Goal: Task Accomplishment & Management: Use online tool/utility

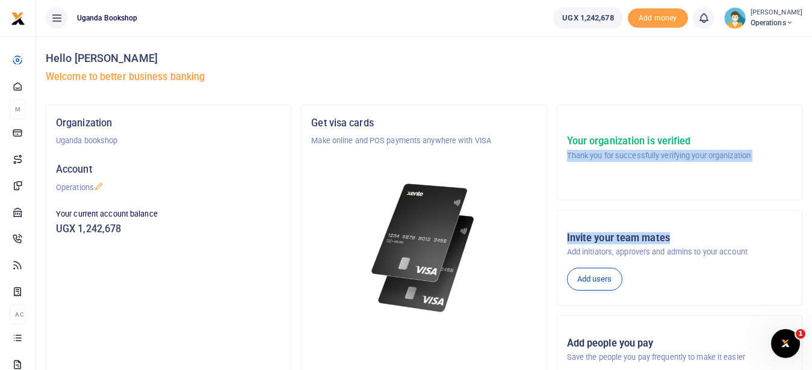
drag, startPoint x: 812, startPoint y: 117, endPoint x: 822, endPoint y: 251, distance: 134.1
click at [812, 251] on html "Start Dashboard M ake Payments Cards Xente Transfers Mobile Money Banks Airtime" at bounding box center [406, 284] width 812 height 568
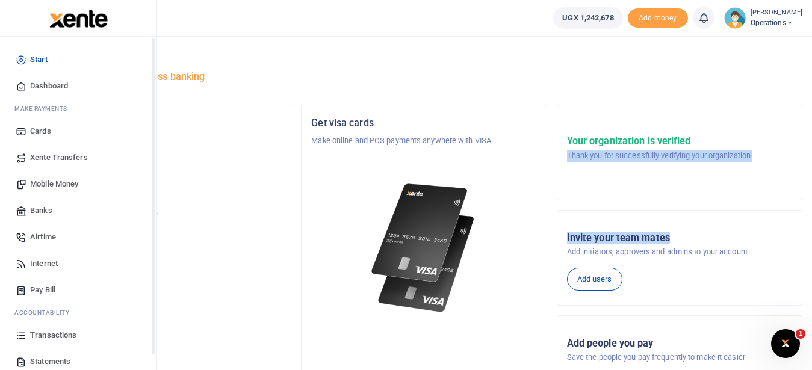
click at [58, 180] on span "Mobile Money" at bounding box center [54, 184] width 48 height 12
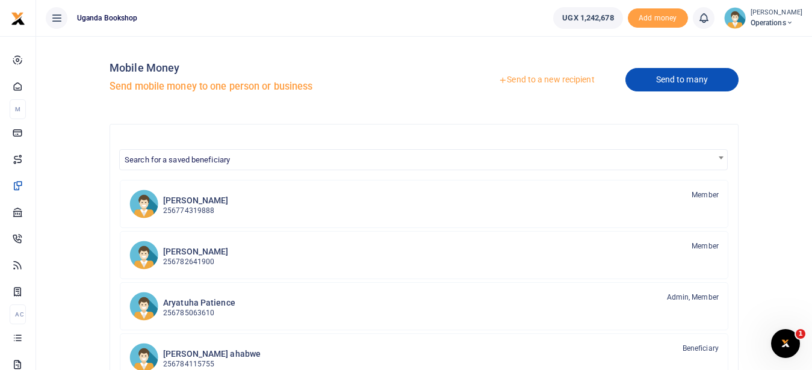
click at [671, 79] on link "Send to many" at bounding box center [682, 79] width 113 height 23
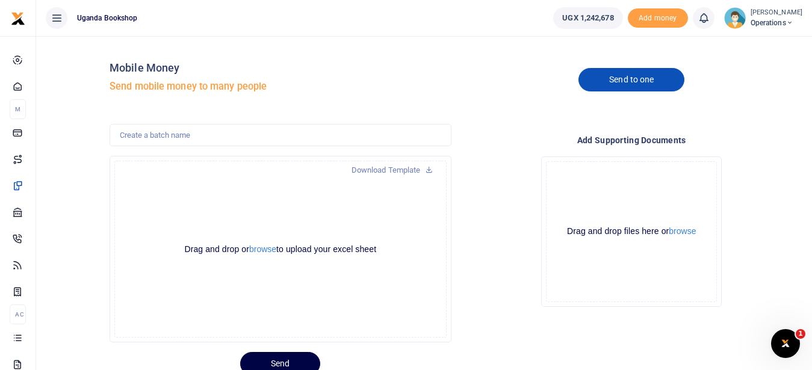
click at [643, 82] on link "Send to one" at bounding box center [632, 79] width 106 height 23
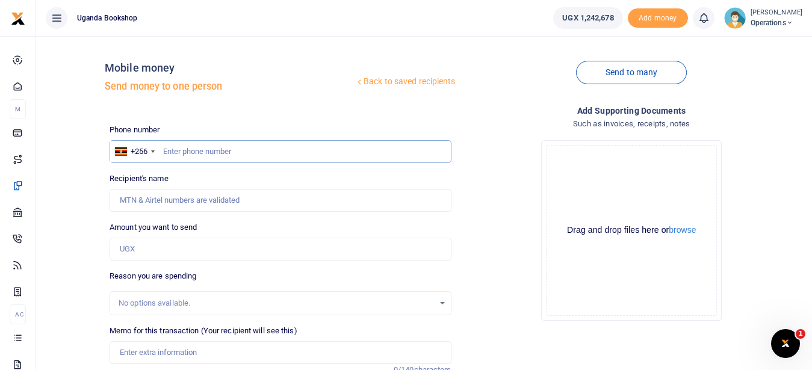
click at [191, 152] on input "text" at bounding box center [280, 151] width 341 height 23
